Goal: Task Accomplishment & Management: Manage account settings

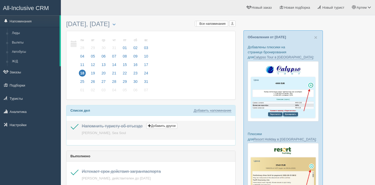
click at [71, 124] on label at bounding box center [71, 124] width 0 height 0
click at [0, 0] on input "checkbox" at bounding box center [0, 0] width 0 height 0
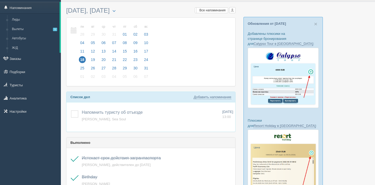
scroll to position [14, 0]
click at [93, 60] on span "19" at bounding box center [92, 59] width 7 height 7
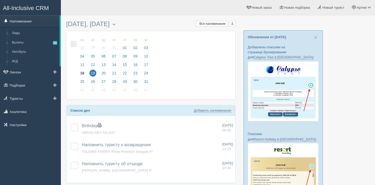
click at [29, 21] on link "Напоминания" at bounding box center [30, 21] width 60 height 12
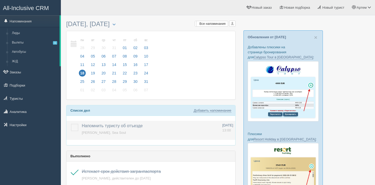
click at [71, 124] on label at bounding box center [71, 124] width 0 height 0
click at [0, 0] on input "checkbox" at bounding box center [0, 0] width 0 height 0
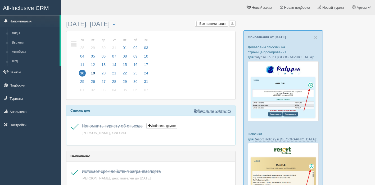
click at [92, 73] on span "19" at bounding box center [92, 73] width 7 height 7
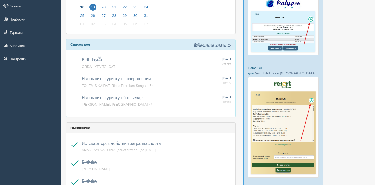
scroll to position [64, 0]
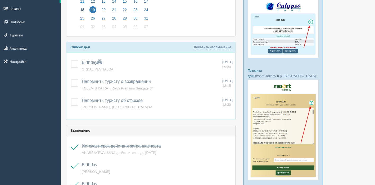
click at [80, 10] on span "18" at bounding box center [82, 9] width 7 height 7
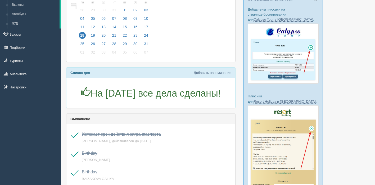
scroll to position [36, 0]
